Goal: Task Accomplishment & Management: Manage account settings

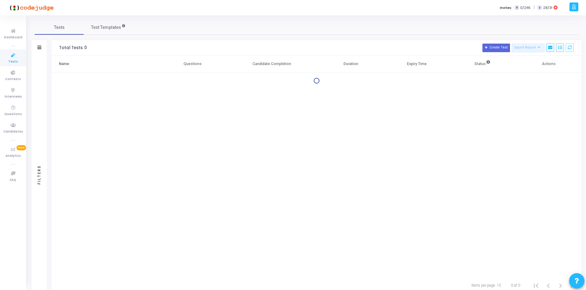
click at [36, 48] on div "Filters" at bounding box center [39, 47] width 15 height 15
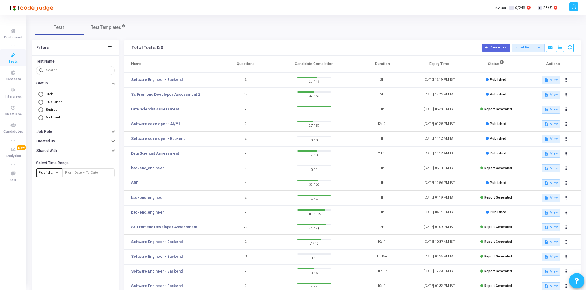
click at [58, 174] on div at bounding box center [57, 172] width 6 height 5
click at [156, 125] on div at bounding box center [293, 145] width 586 height 290
click at [156, 124] on link "Software developer - AI/ML" at bounding box center [156, 124] width 50 height 6
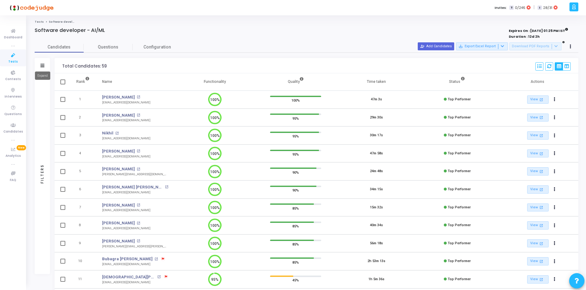
click at [41, 64] on icon at bounding box center [42, 65] width 4 height 3
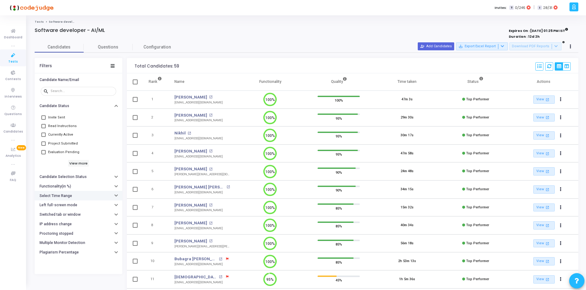
click at [62, 192] on button "Select Time Range" at bounding box center [79, 195] width 88 height 9
click at [71, 208] on input "text" at bounding box center [90, 208] width 45 height 4
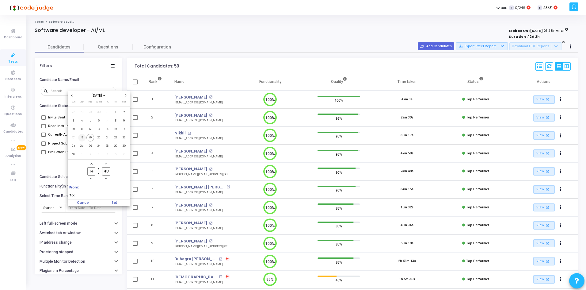
click at [82, 137] on span "18" at bounding box center [82, 138] width 8 height 8
click at [89, 139] on span "19" at bounding box center [90, 138] width 8 height 8
click at [113, 202] on span "Set" at bounding box center [114, 202] width 31 height 7
type input "[DATE] 2:48 PM - [DATE] 2:48 PM"
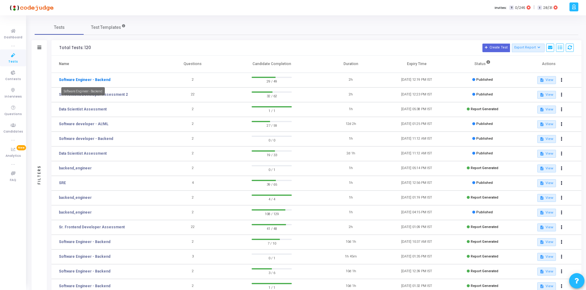
click at [90, 82] on link "Software Engineer - Backend" at bounding box center [84, 80] width 51 height 6
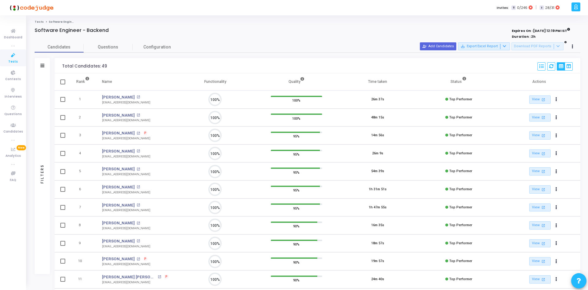
click at [43, 61] on div "Filters" at bounding box center [42, 65] width 15 height 15
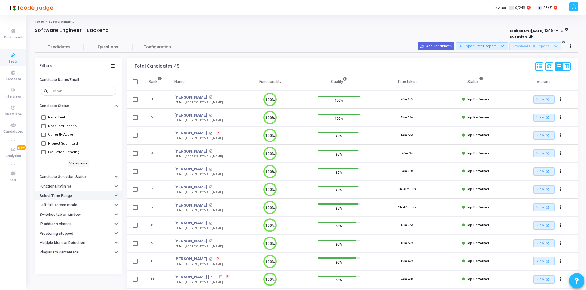
click at [52, 197] on h6 "Select Time Range" at bounding box center [56, 195] width 32 height 5
click at [58, 209] on div at bounding box center [61, 207] width 6 height 5
click at [71, 208] on mat-option "Started At" at bounding box center [55, 208] width 35 height 10
click at [76, 207] on input "text" at bounding box center [90, 208] width 45 height 4
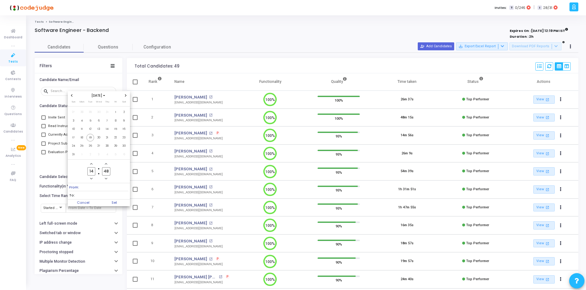
click at [62, 207] on div at bounding box center [293, 145] width 586 height 290
click at [55, 209] on span "Started At" at bounding box center [50, 208] width 15 height 4
click at [85, 206] on div at bounding box center [293, 145] width 586 height 290
click at [84, 206] on input "text" at bounding box center [90, 208] width 45 height 4
click at [90, 138] on span "19" at bounding box center [90, 138] width 8 height 8
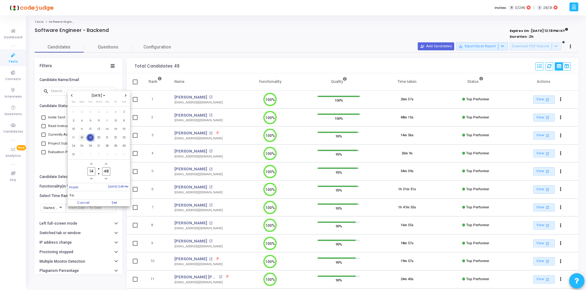
click at [83, 137] on span "18" at bounding box center [82, 138] width 8 height 8
click at [87, 138] on span "19" at bounding box center [90, 138] width 8 height 8
click at [112, 203] on span "Set" at bounding box center [114, 202] width 31 height 7
type input "[DATE] 2:48 PM - [DATE] 2:48 PM"
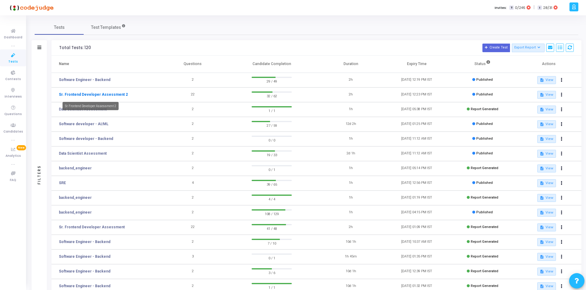
click at [94, 94] on link "Sr. Frontend Developer Assessment 2" at bounding box center [93, 95] width 69 height 6
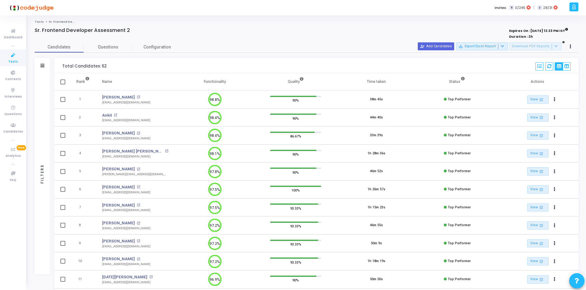
click at [46, 64] on div "Filters" at bounding box center [42, 65] width 15 height 15
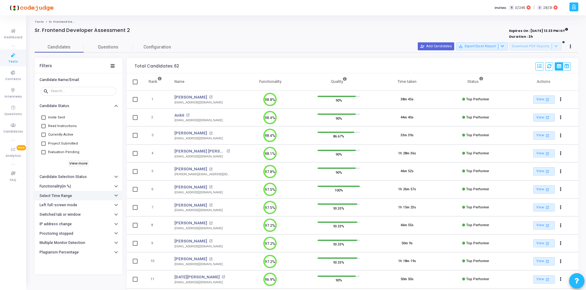
click at [64, 197] on h6 "Select Time Range" at bounding box center [56, 195] width 32 height 5
click at [68, 208] on input "text" at bounding box center [90, 208] width 45 height 4
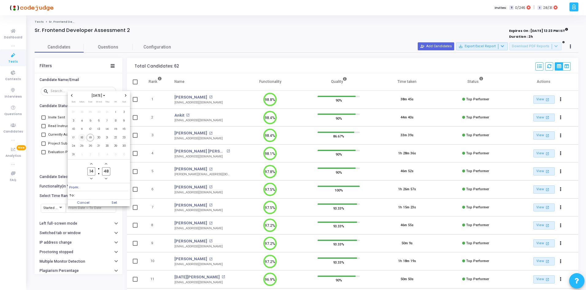
click at [85, 137] on span "18" at bounding box center [82, 138] width 8 height 8
click at [89, 138] on span "19" at bounding box center [90, 138] width 8 height 8
click at [112, 203] on span "Set" at bounding box center [114, 202] width 31 height 7
type input "[DATE] 2:48 PM - [DATE] 2:48 PM"
